Goal: Task Accomplishment & Management: Use online tool/utility

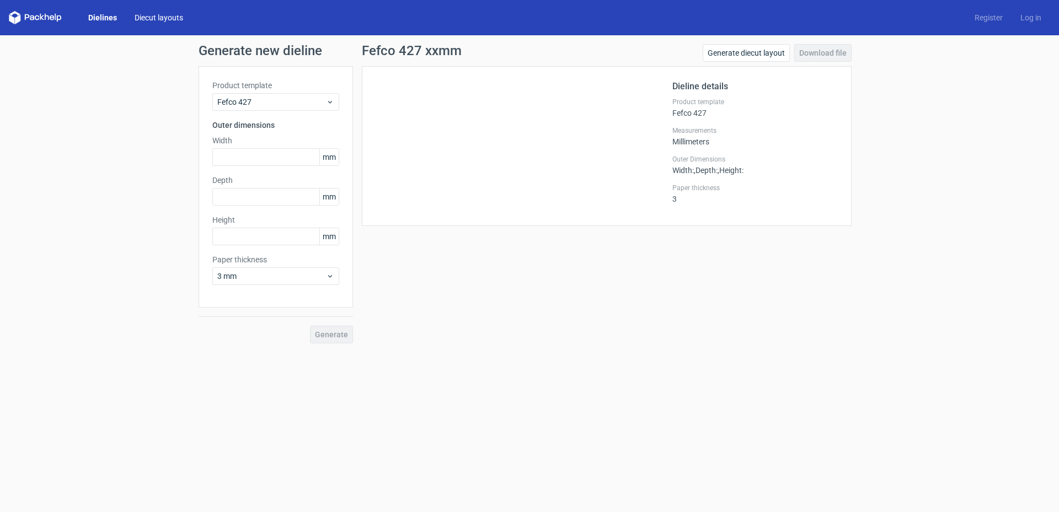
click at [163, 13] on link "Diecut layouts" at bounding box center [159, 17] width 66 height 11
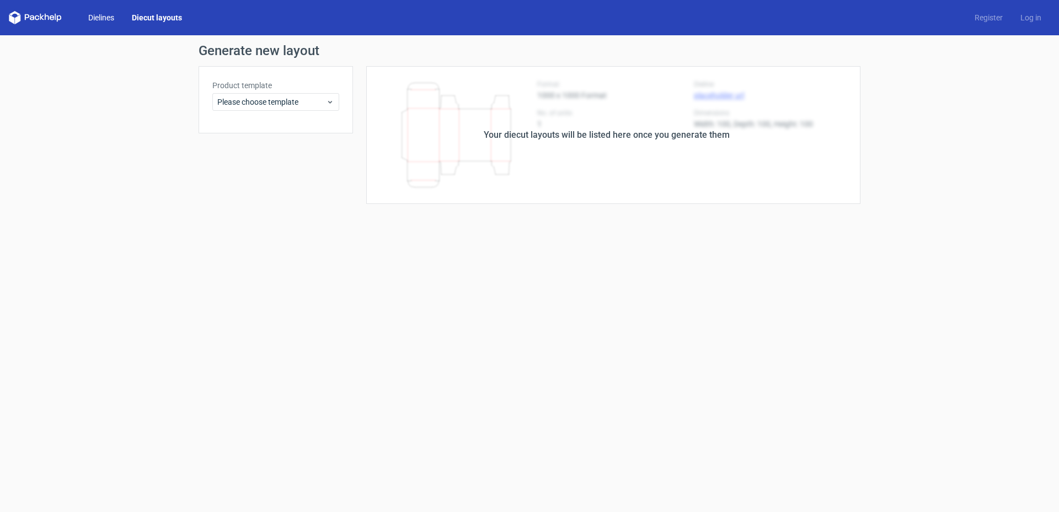
click at [108, 18] on link "Dielines" at bounding box center [101, 17] width 44 height 11
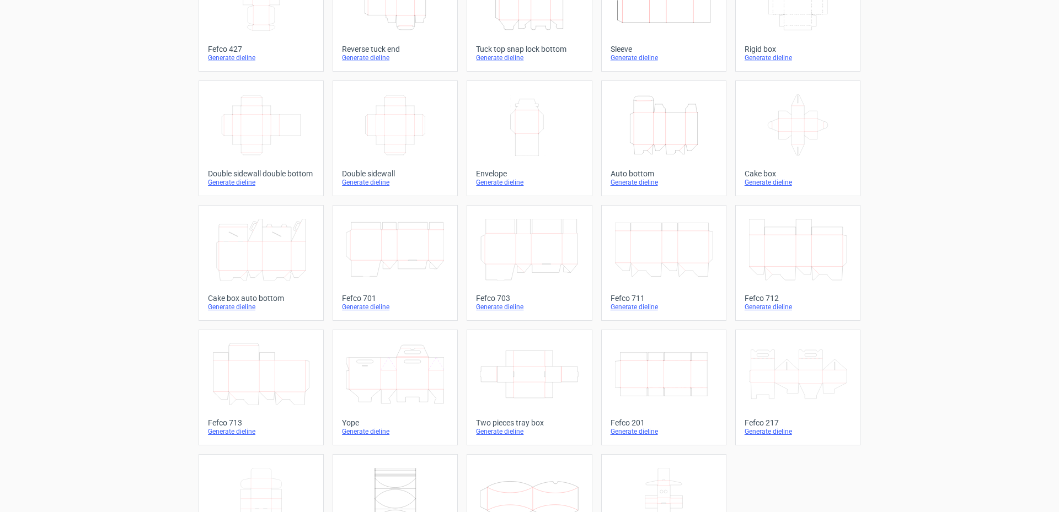
scroll to position [165, 0]
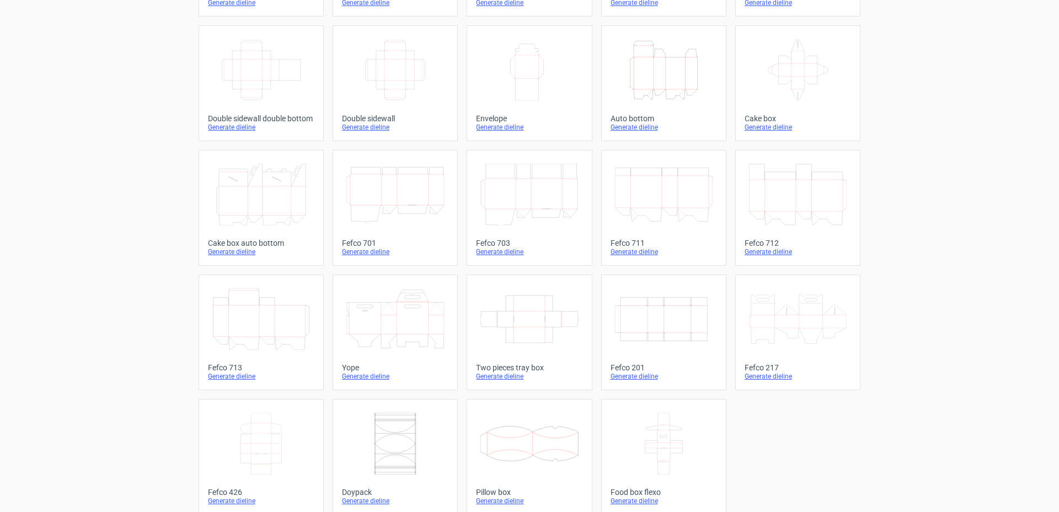
click at [787, 315] on icon at bounding box center [798, 319] width 98 height 62
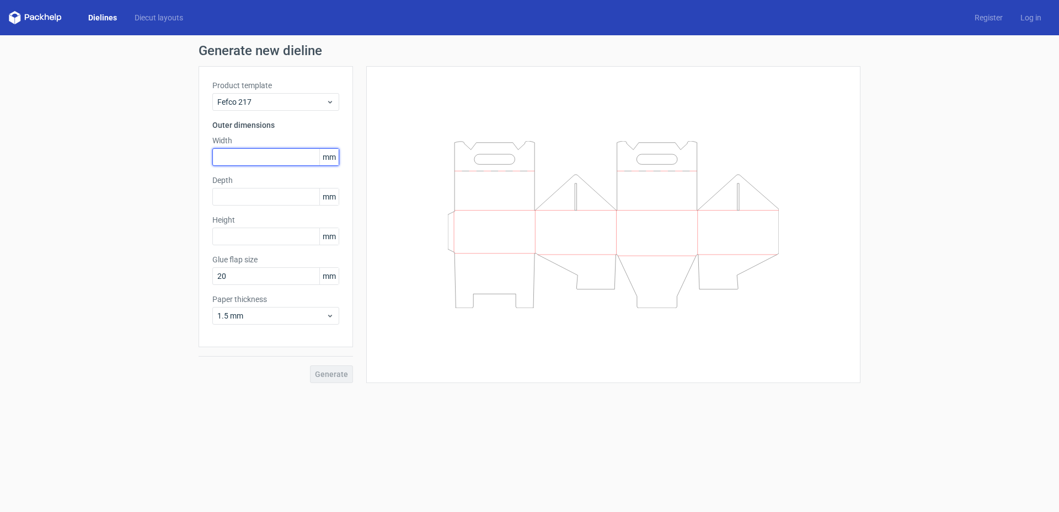
click at [289, 153] on input "text" at bounding box center [275, 157] width 127 height 18
click at [237, 155] on input "text" at bounding box center [275, 157] width 127 height 18
type input "70"
click at [233, 197] on input "text" at bounding box center [275, 197] width 127 height 18
type input "70"
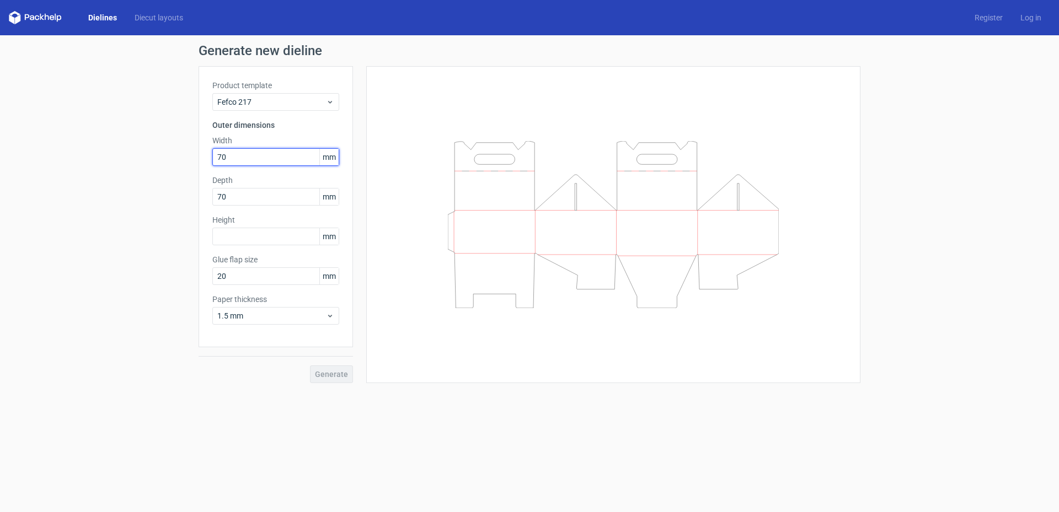
click at [250, 157] on input "70" at bounding box center [275, 157] width 127 height 18
click at [243, 241] on input "text" at bounding box center [275, 237] width 127 height 18
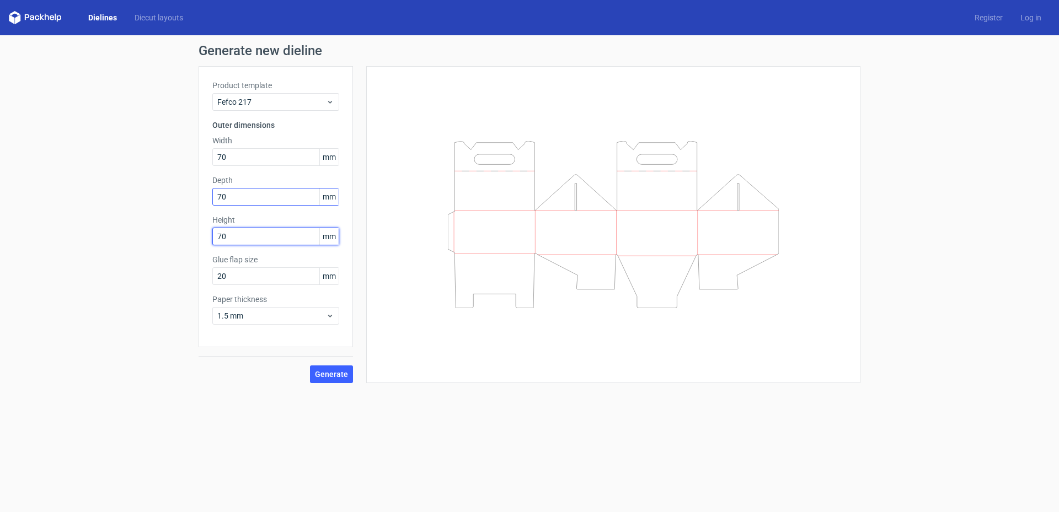
type input "70"
click at [232, 194] on input "70" at bounding box center [275, 197] width 127 height 18
click at [264, 275] on input "20" at bounding box center [275, 277] width 127 height 18
click at [263, 238] on input "70" at bounding box center [275, 237] width 127 height 18
drag, startPoint x: 250, startPoint y: 156, endPoint x: 211, endPoint y: 155, distance: 38.6
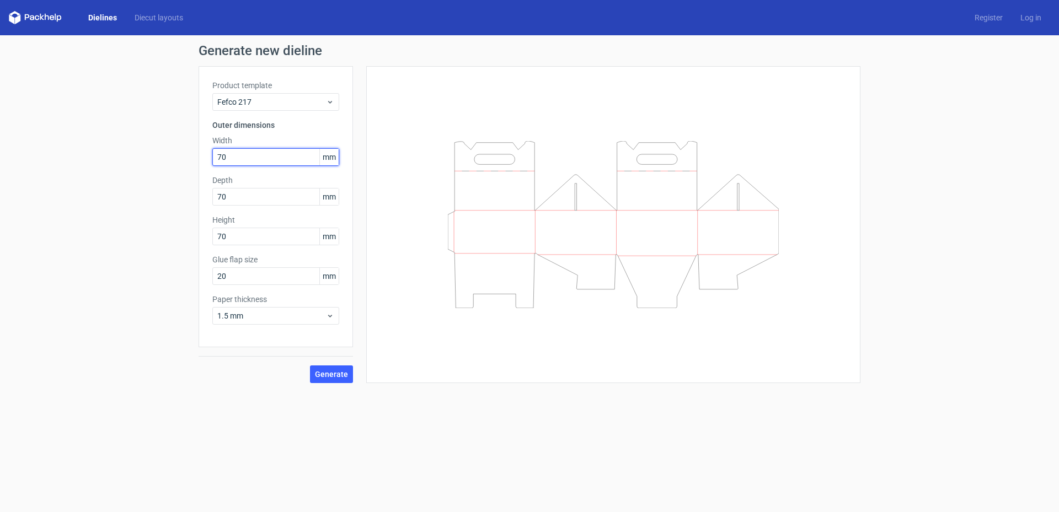
click at [211, 155] on div "Product template Fefco 217 Outer dimensions Width 70 mm Depth 70 mm Height 70 m…" at bounding box center [276, 206] width 154 height 281
drag, startPoint x: 242, startPoint y: 200, endPoint x: 190, endPoint y: 186, distance: 54.3
click at [192, 189] on div "Generate new dieline Product template Fefco 217 Outer dimensions Width 70 mm De…" at bounding box center [529, 213] width 1059 height 357
type input "250"
click at [334, 378] on button "Generate" at bounding box center [331, 375] width 43 height 18
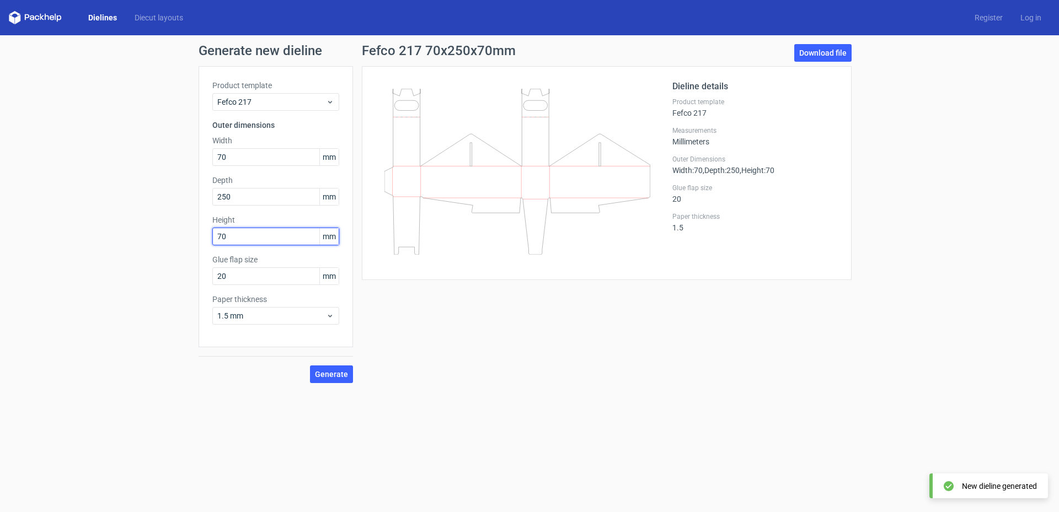
click at [238, 239] on input "70" at bounding box center [275, 237] width 127 height 18
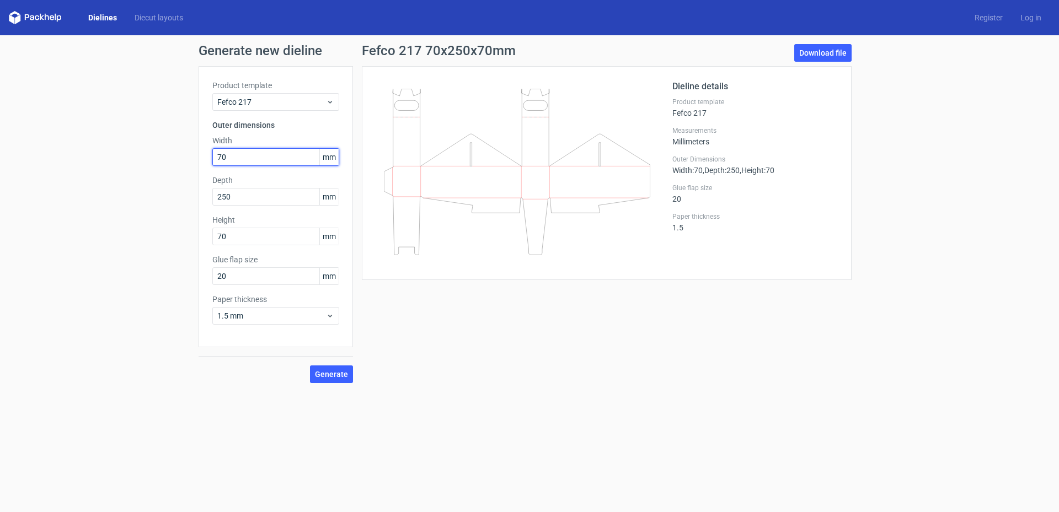
click at [240, 155] on input "70" at bounding box center [275, 157] width 127 height 18
drag, startPoint x: 240, startPoint y: 157, endPoint x: 194, endPoint y: 151, distance: 46.7
click at [194, 151] on div "Generate new dieline Product template Fefco 217 Outer dimensions Width 70 mm De…" at bounding box center [529, 213] width 1059 height 357
type input "170"
click at [329, 384] on div "Generate new dieline Product template Fefco 217 Outer dimensions Width 170 mm D…" at bounding box center [529, 213] width 1059 height 357
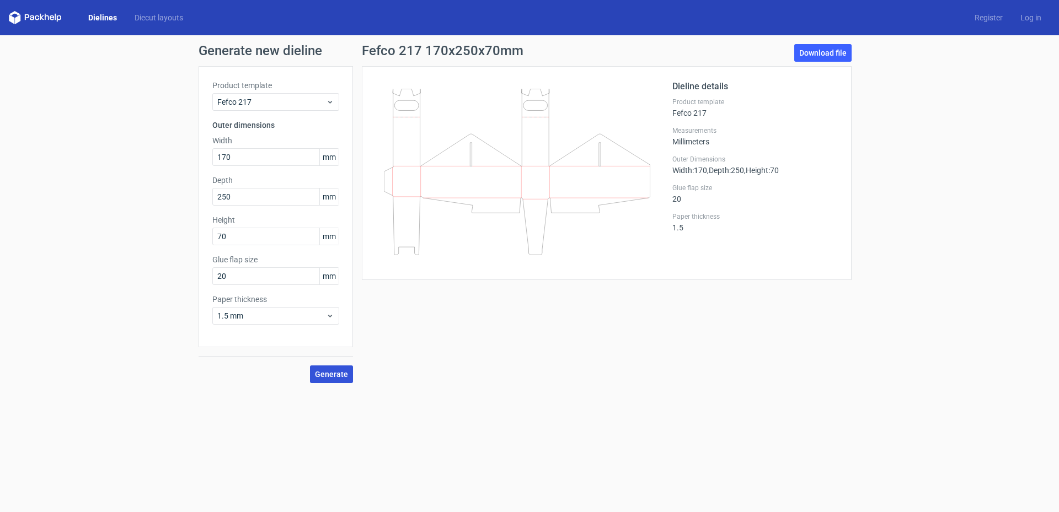
click at [331, 379] on button "Generate" at bounding box center [331, 375] width 43 height 18
click at [822, 49] on link "Download file" at bounding box center [822, 53] width 57 height 18
drag, startPoint x: 240, startPoint y: 238, endPoint x: 213, endPoint y: 235, distance: 27.2
click at [211, 236] on div "Product template Fefco 217 Outer dimensions Width 170 mm Depth 250 mm Height 70…" at bounding box center [276, 206] width 154 height 281
